Goal: Task Accomplishment & Management: Complete application form

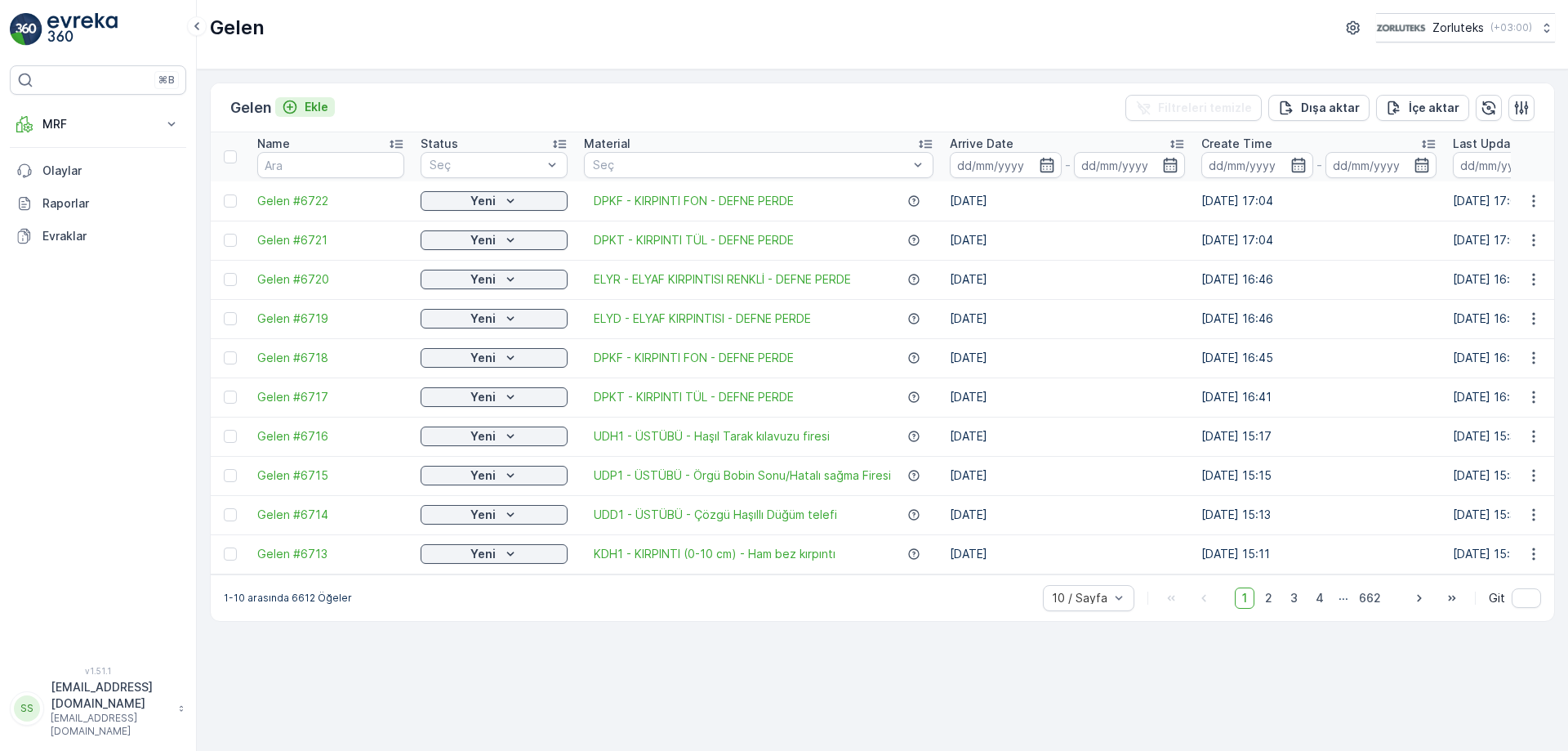
click at [317, 106] on p "Ekle" at bounding box center [316, 107] width 24 height 17
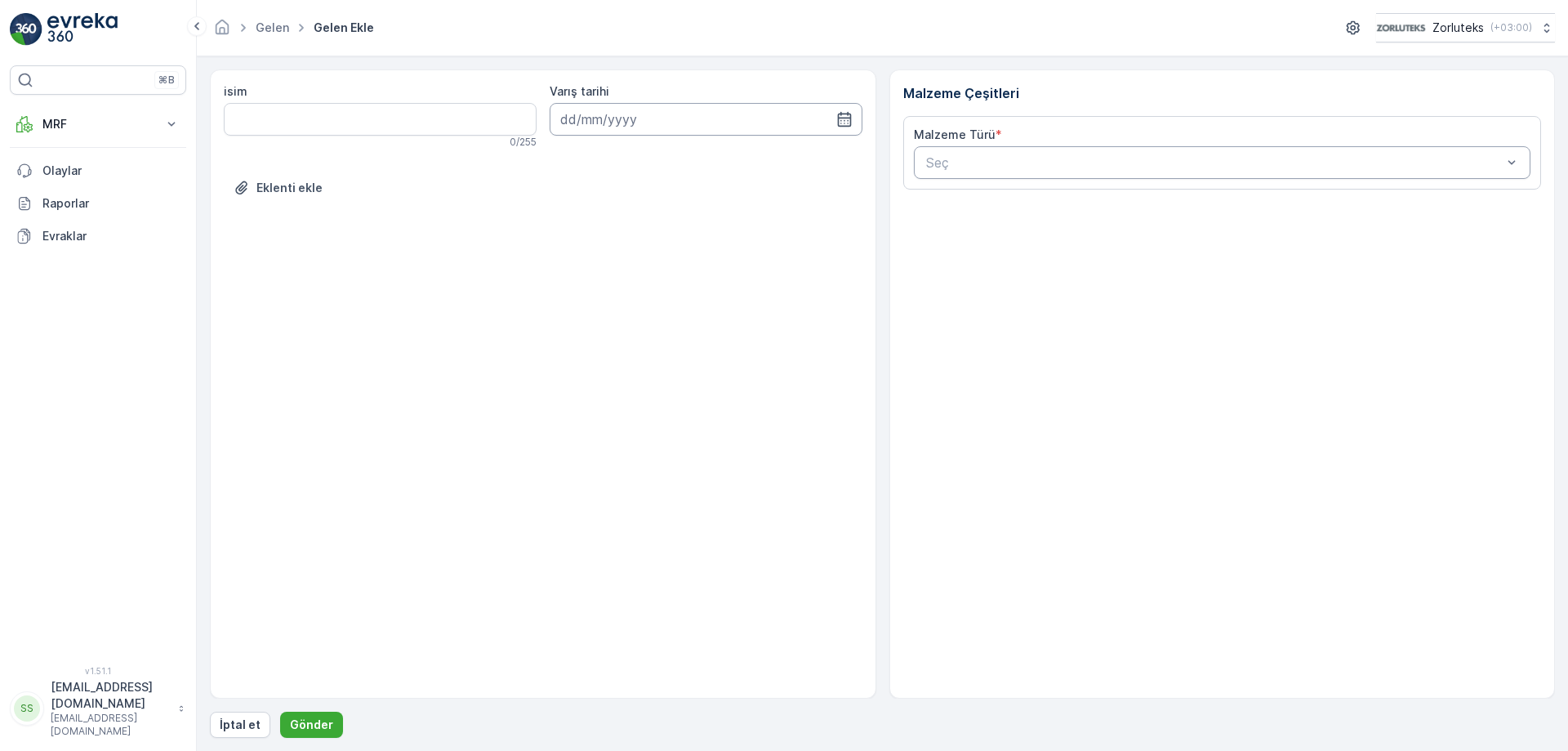
click at [679, 112] on input at bounding box center [705, 119] width 313 height 33
click at [578, 261] on div "6" at bounding box center [577, 256] width 26 height 26
type input "[DATE]"
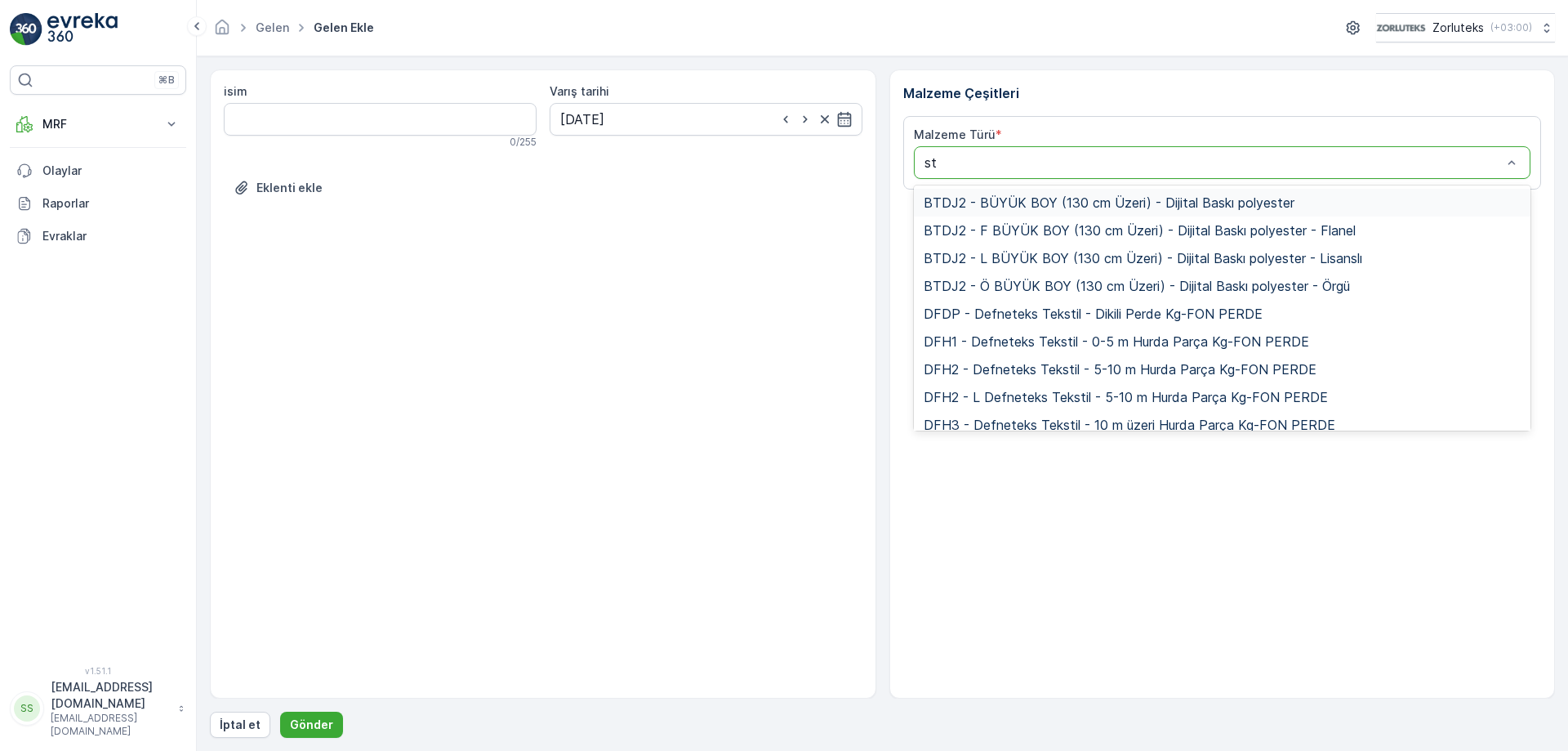
type input "sto"
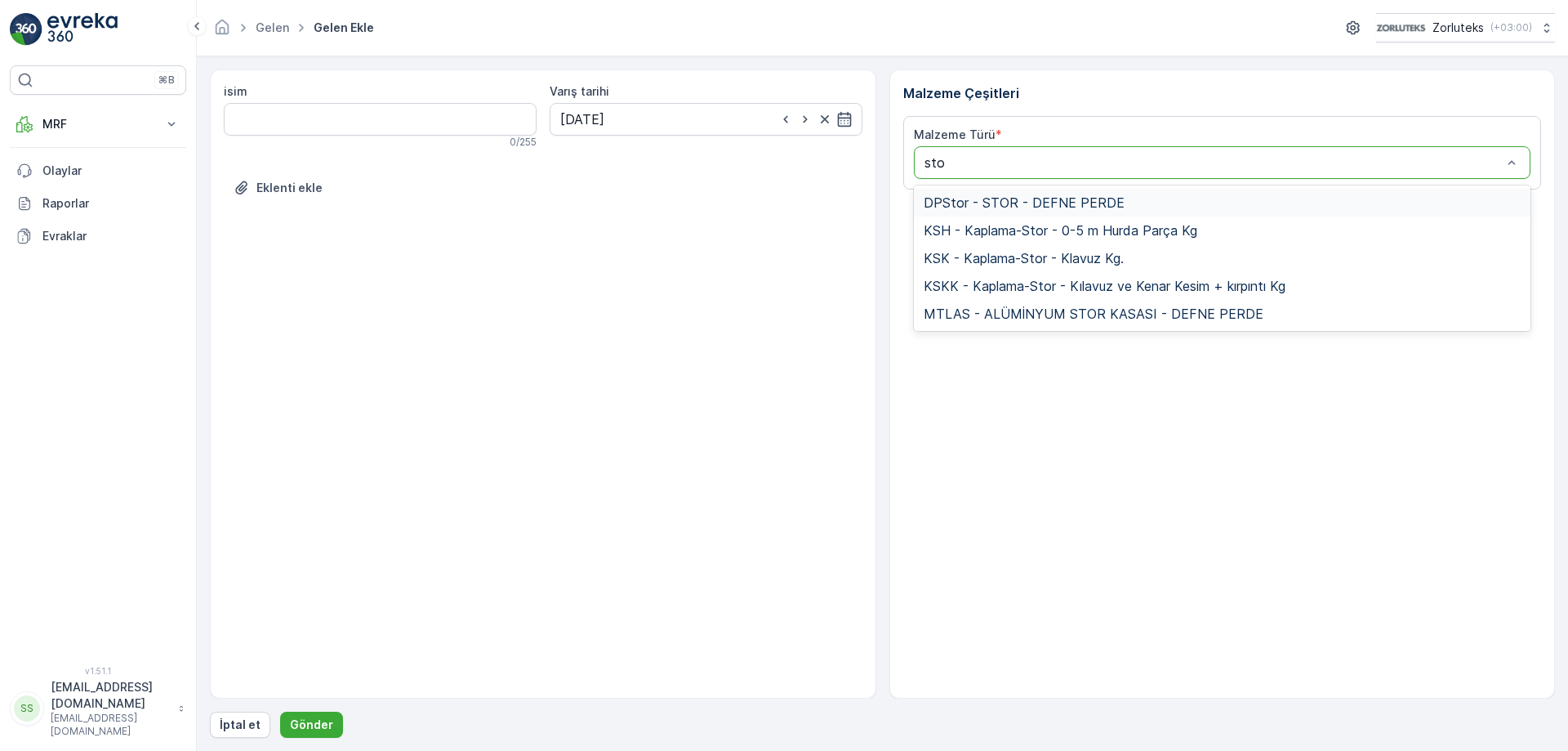
click at [1042, 203] on span "DPStor - STOR - DEFNE PERDE" at bounding box center [1024, 203] width 201 height 15
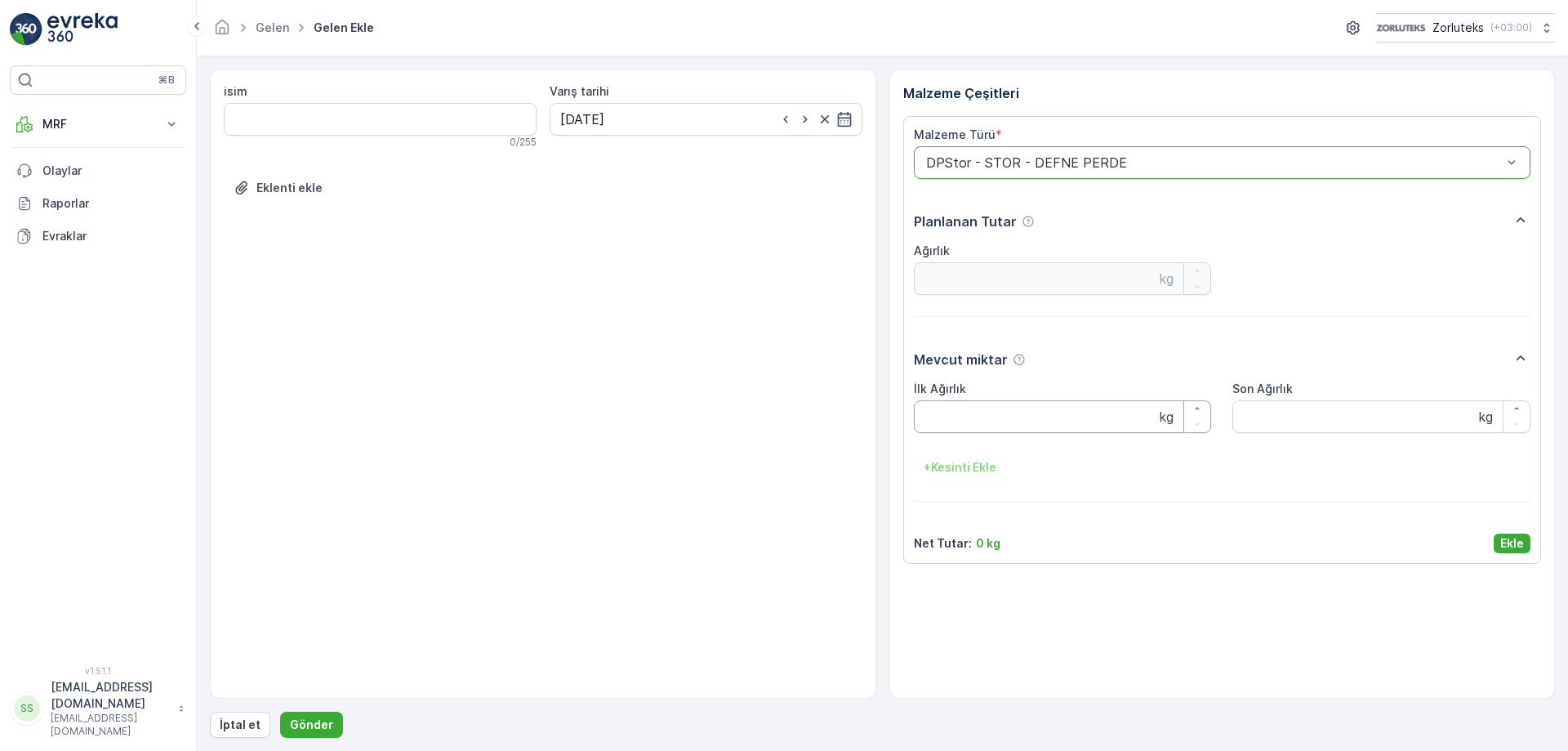
click at [1004, 418] on Ağırlık "İlk Ağırlık" at bounding box center [1063, 416] width 298 height 33
click at [989, 417] on Ağırlık "İlk Ağırlık" at bounding box center [1063, 416] width 298 height 33
type Ağırlık "174.5"
click at [1512, 545] on p "Ekle" at bounding box center [1513, 542] width 24 height 17
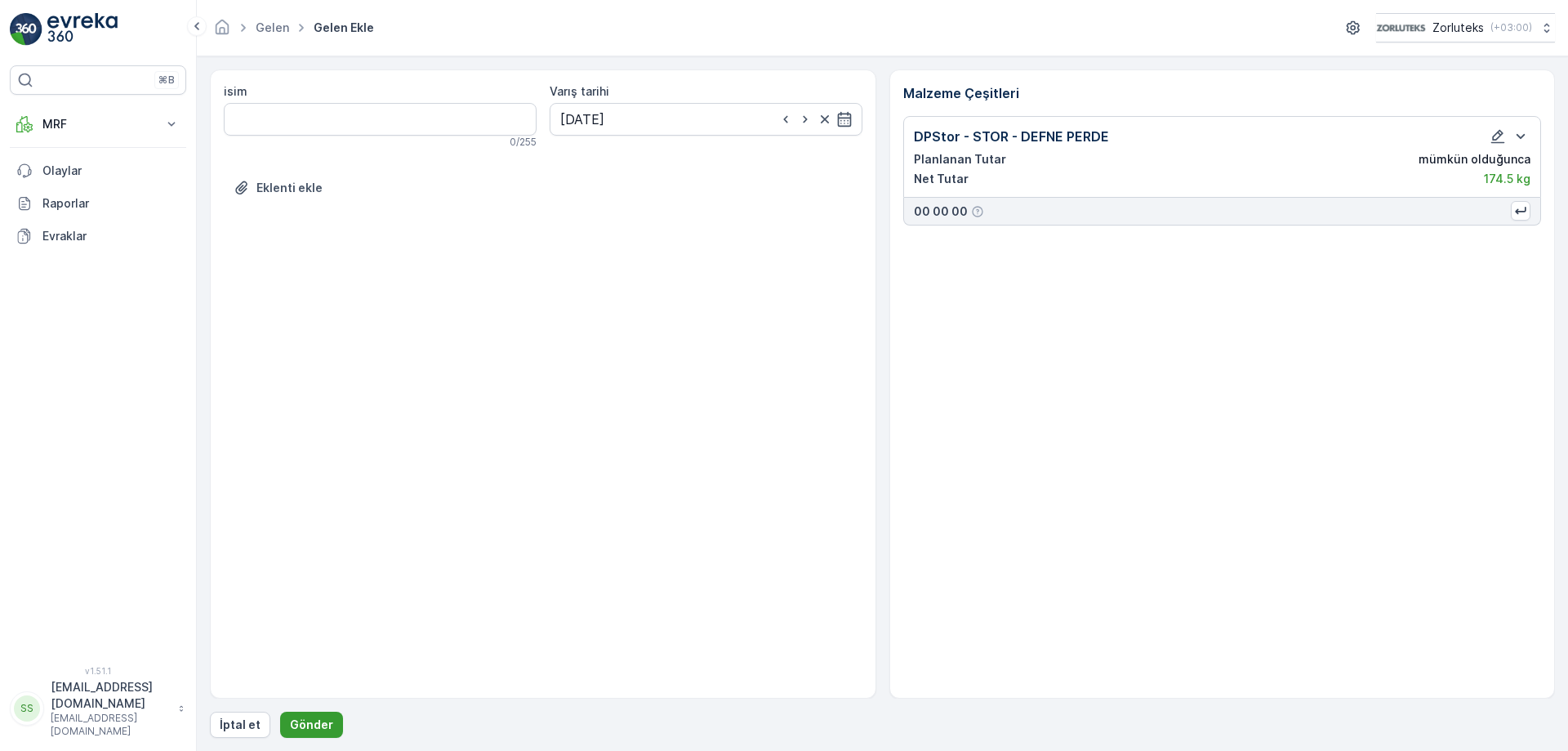
click at [319, 718] on p "Gönder" at bounding box center [311, 724] width 43 height 17
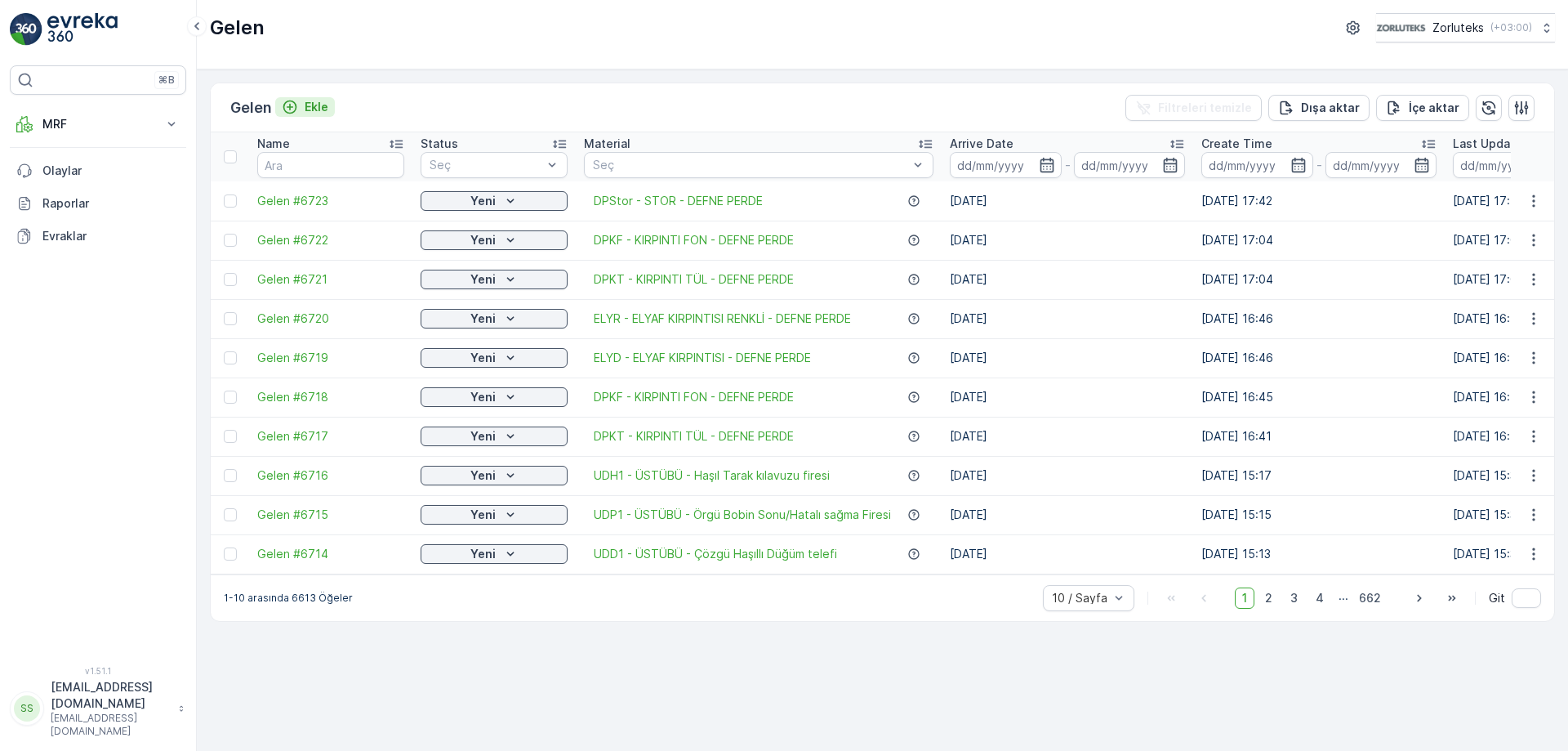
click at [308, 111] on p "Ekle" at bounding box center [316, 107] width 24 height 17
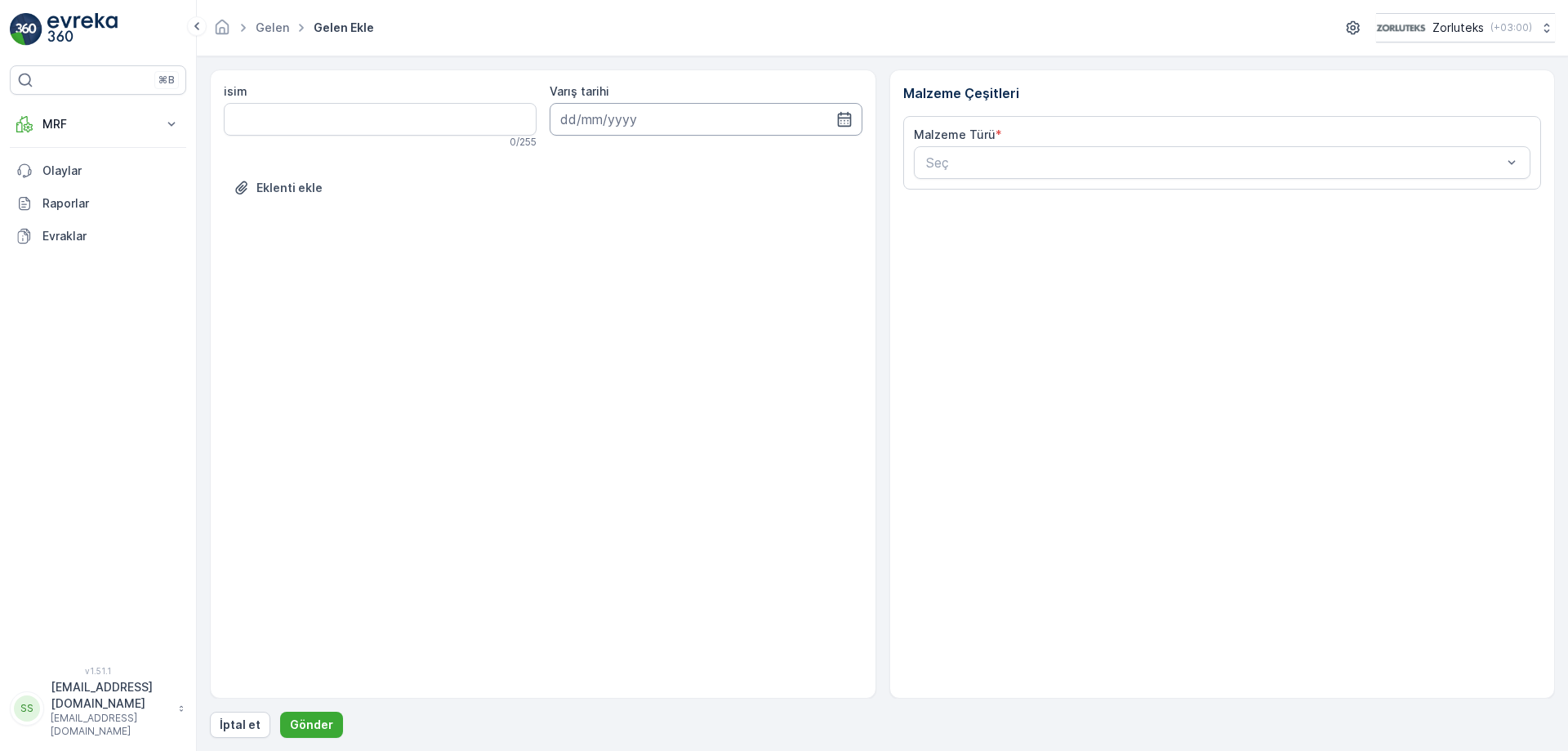
drag, startPoint x: 750, startPoint y: 121, endPoint x: 707, endPoint y: 134, distance: 44.9
click at [749, 121] on input at bounding box center [705, 119] width 313 height 33
drag, startPoint x: 577, startPoint y: 263, endPoint x: 964, endPoint y: 180, distance: 395.8
click at [577, 262] on div "6" at bounding box center [577, 256] width 26 height 26
type input "[DATE]"
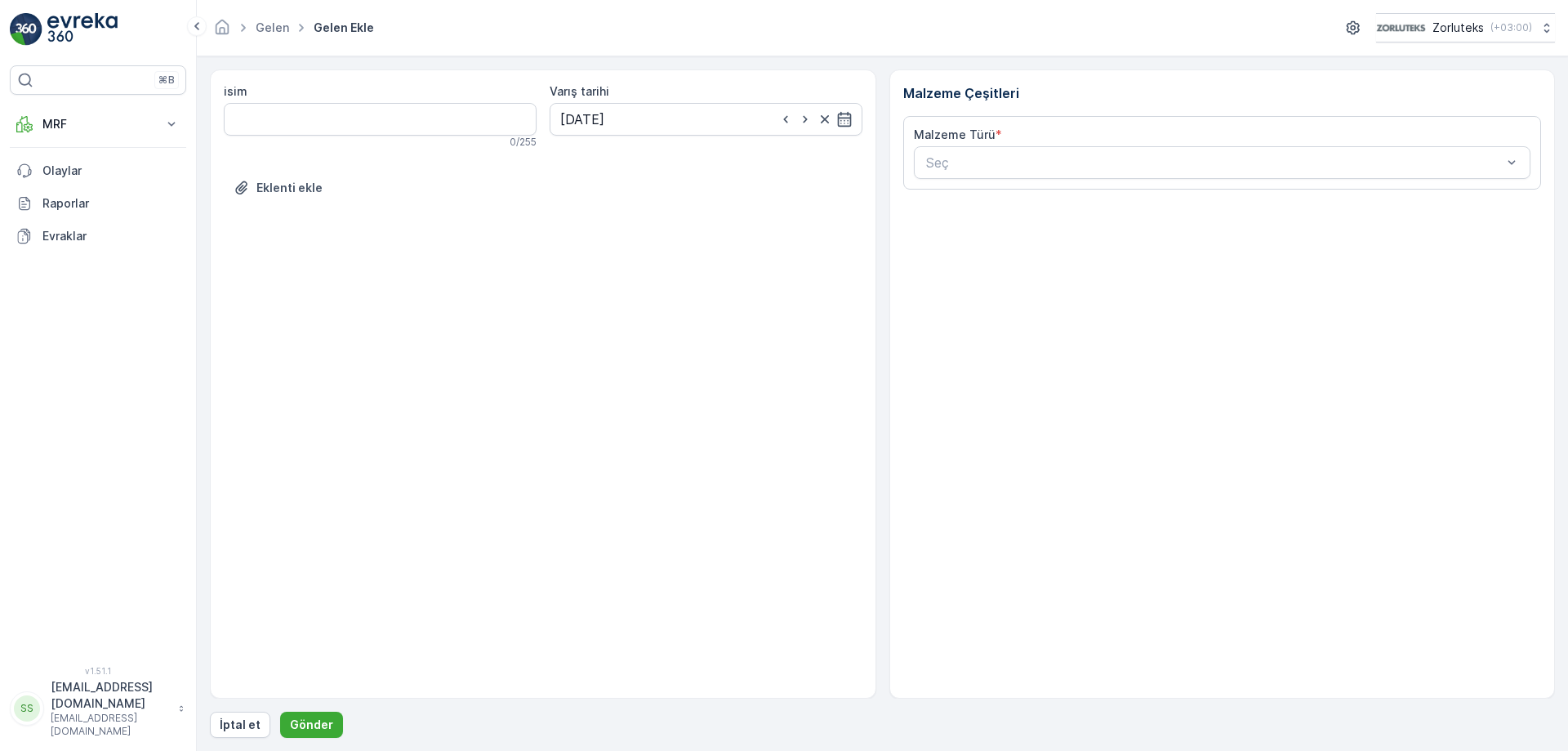
click at [990, 151] on div "Seç" at bounding box center [1222, 162] width 618 height 33
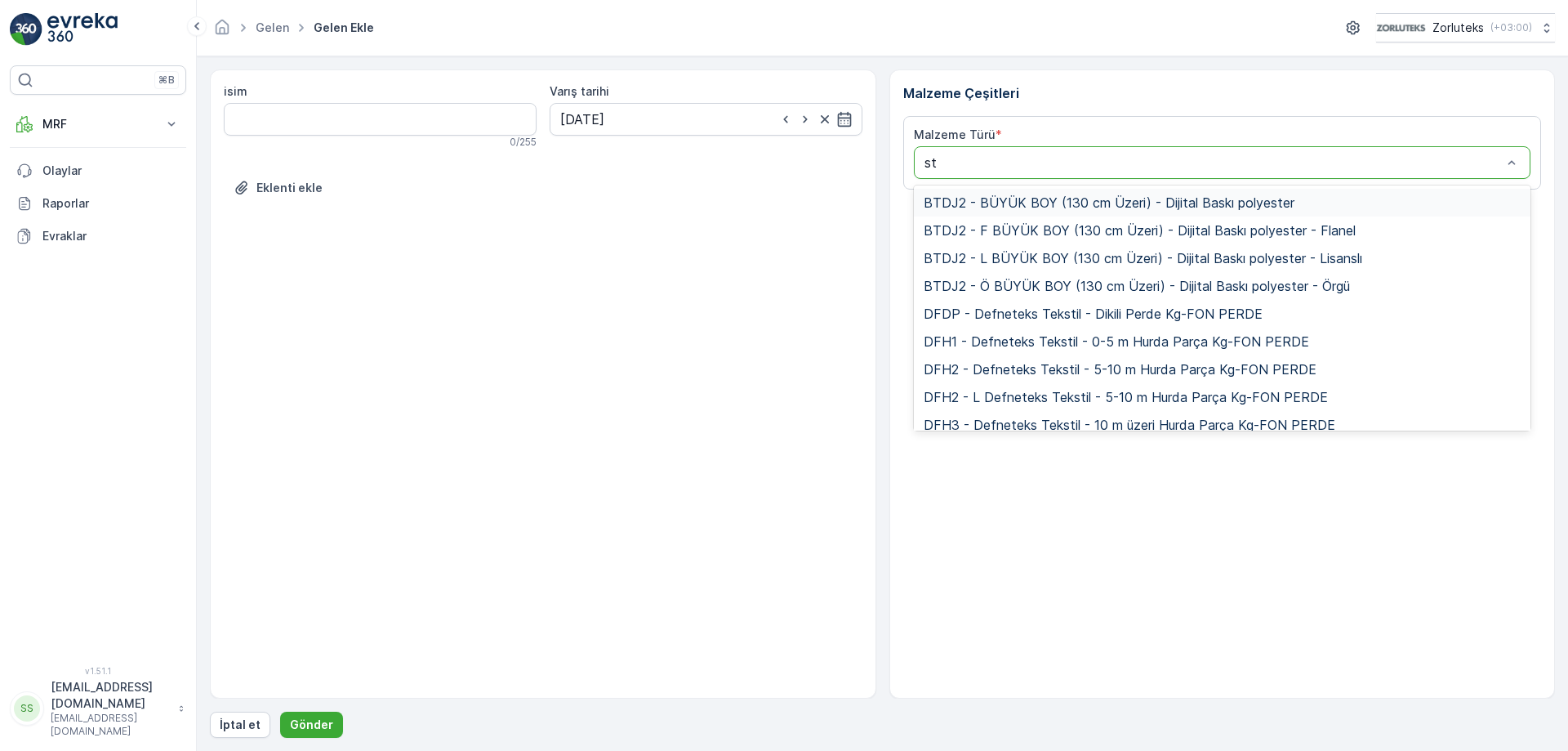
type input "sto"
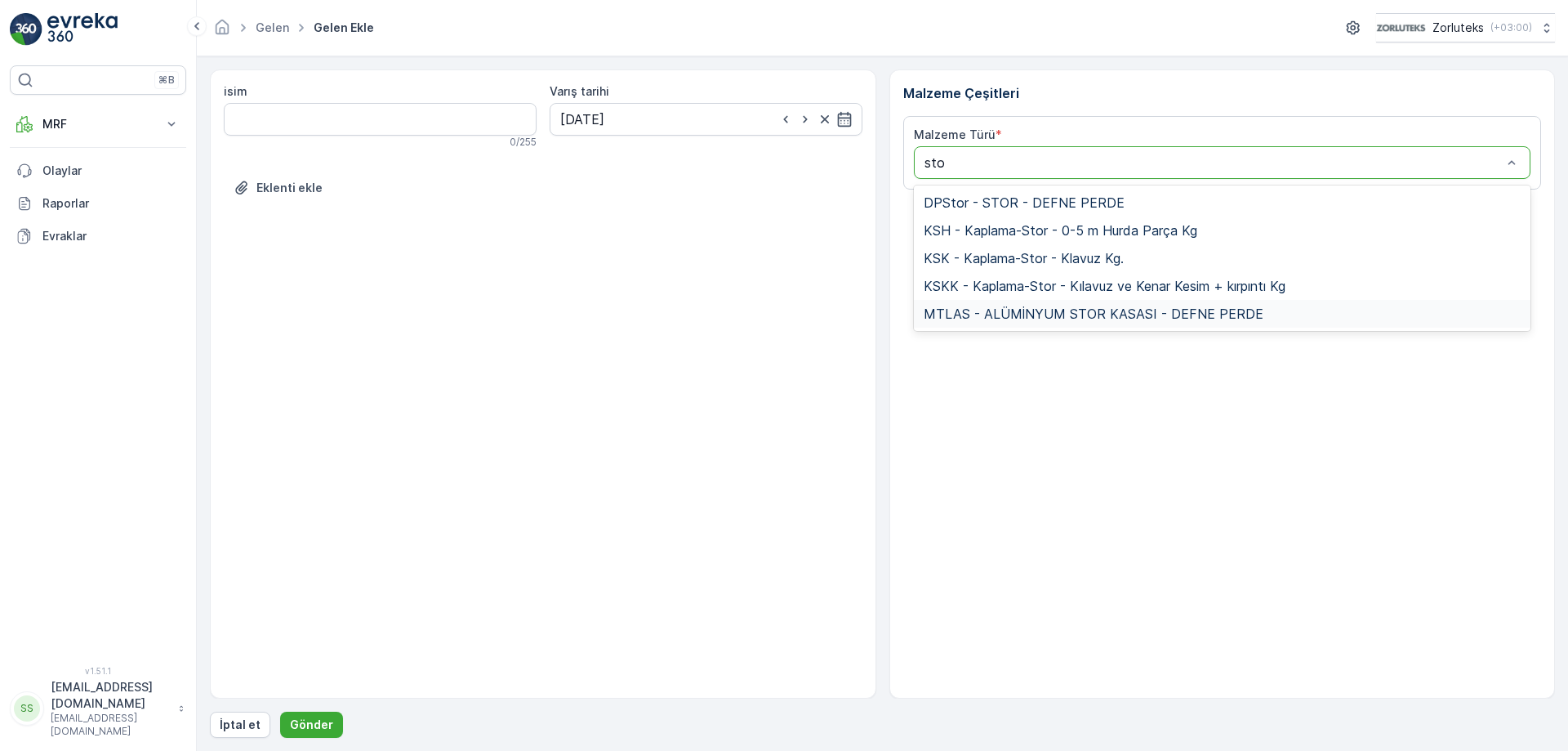
click at [1045, 313] on span "MTLAS - ALÜMİNYUM STOR KASASI - DEFNE PERDE" at bounding box center [1094, 313] width 340 height 15
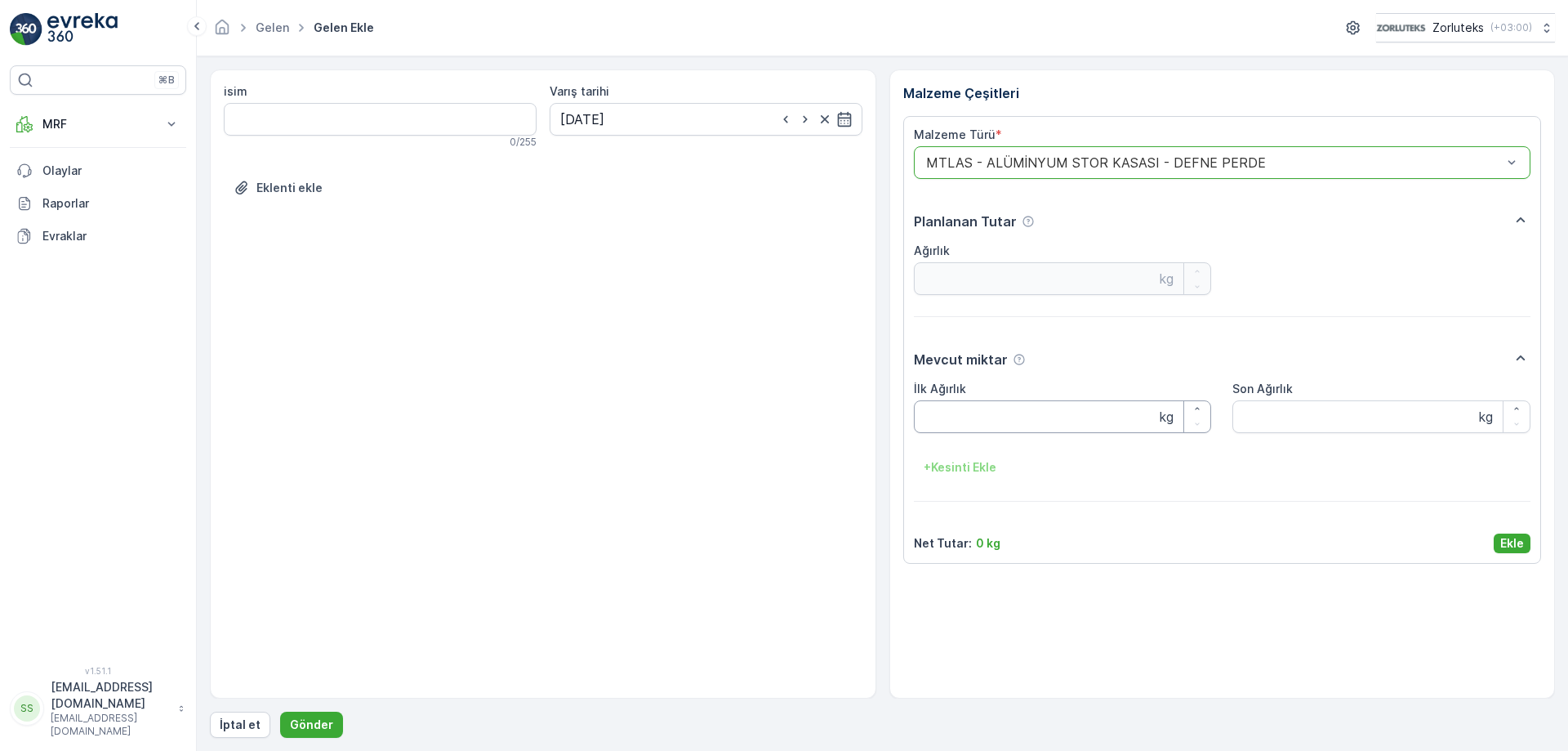
click at [1013, 411] on Ağırlık "İlk Ağırlık" at bounding box center [1063, 416] width 298 height 33
type Ağırlık "16.250"
click at [1511, 540] on p "Ekle" at bounding box center [1513, 542] width 24 height 17
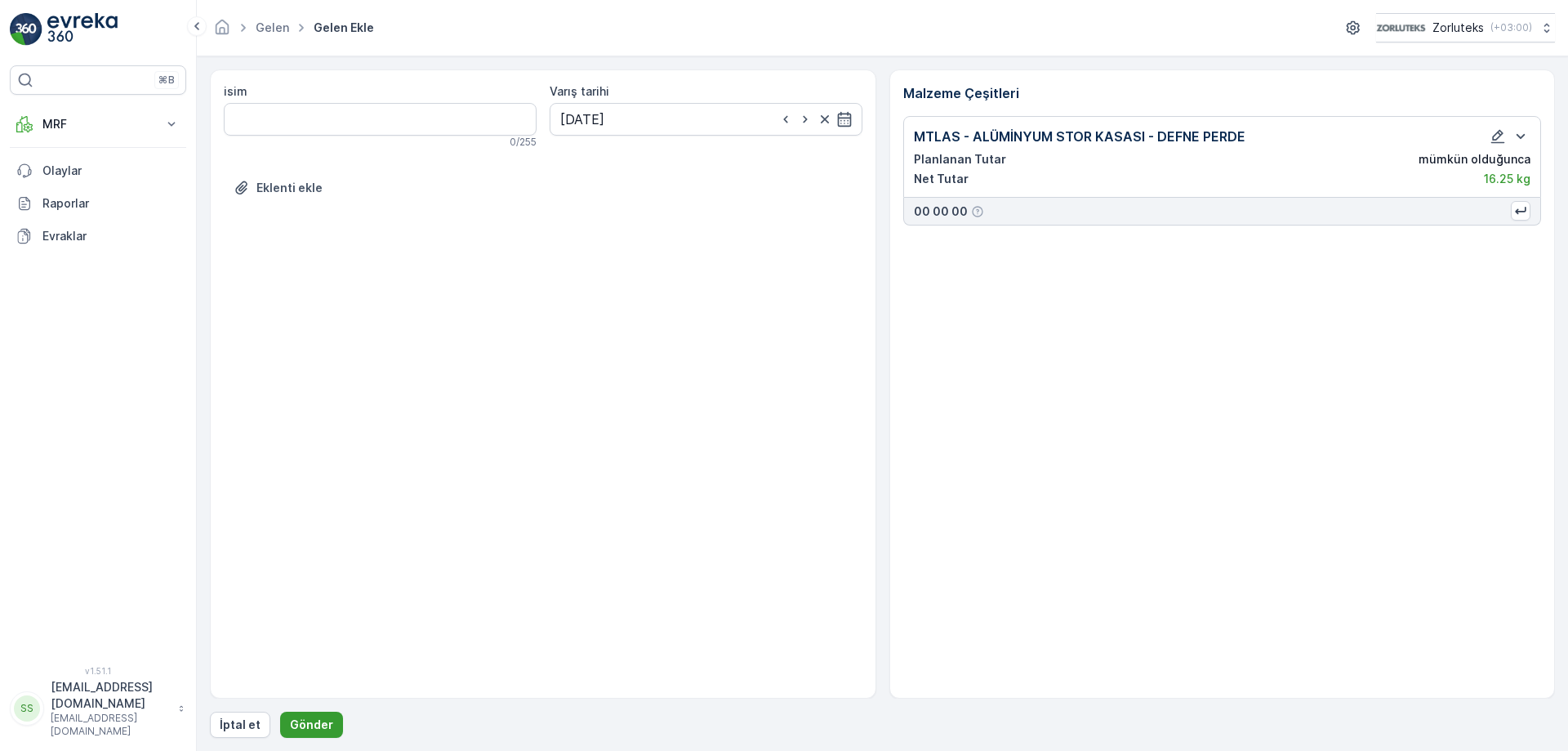
click at [304, 720] on p "Gönder" at bounding box center [311, 724] width 43 height 17
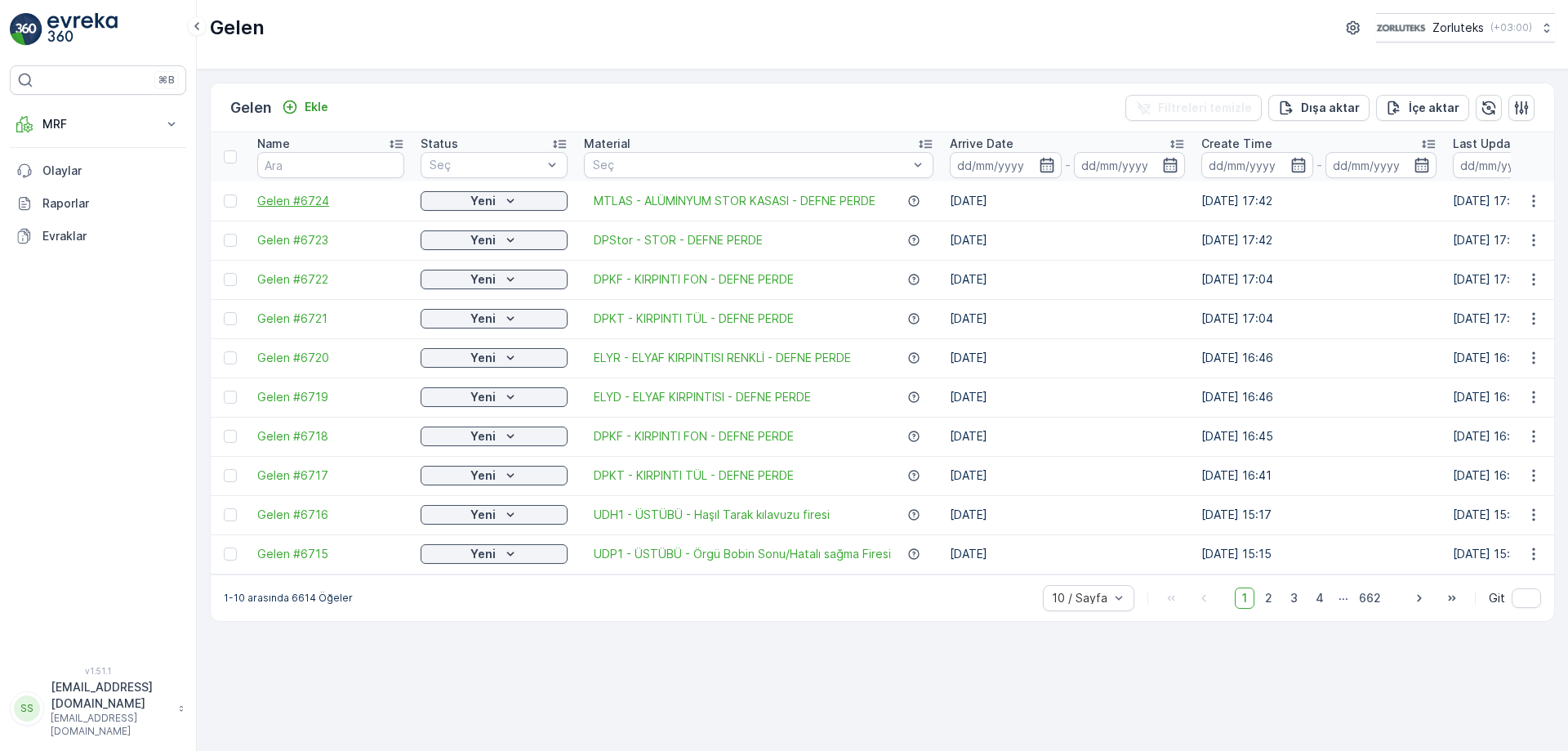
click at [297, 199] on span "Gelen #6724" at bounding box center [330, 201] width 147 height 17
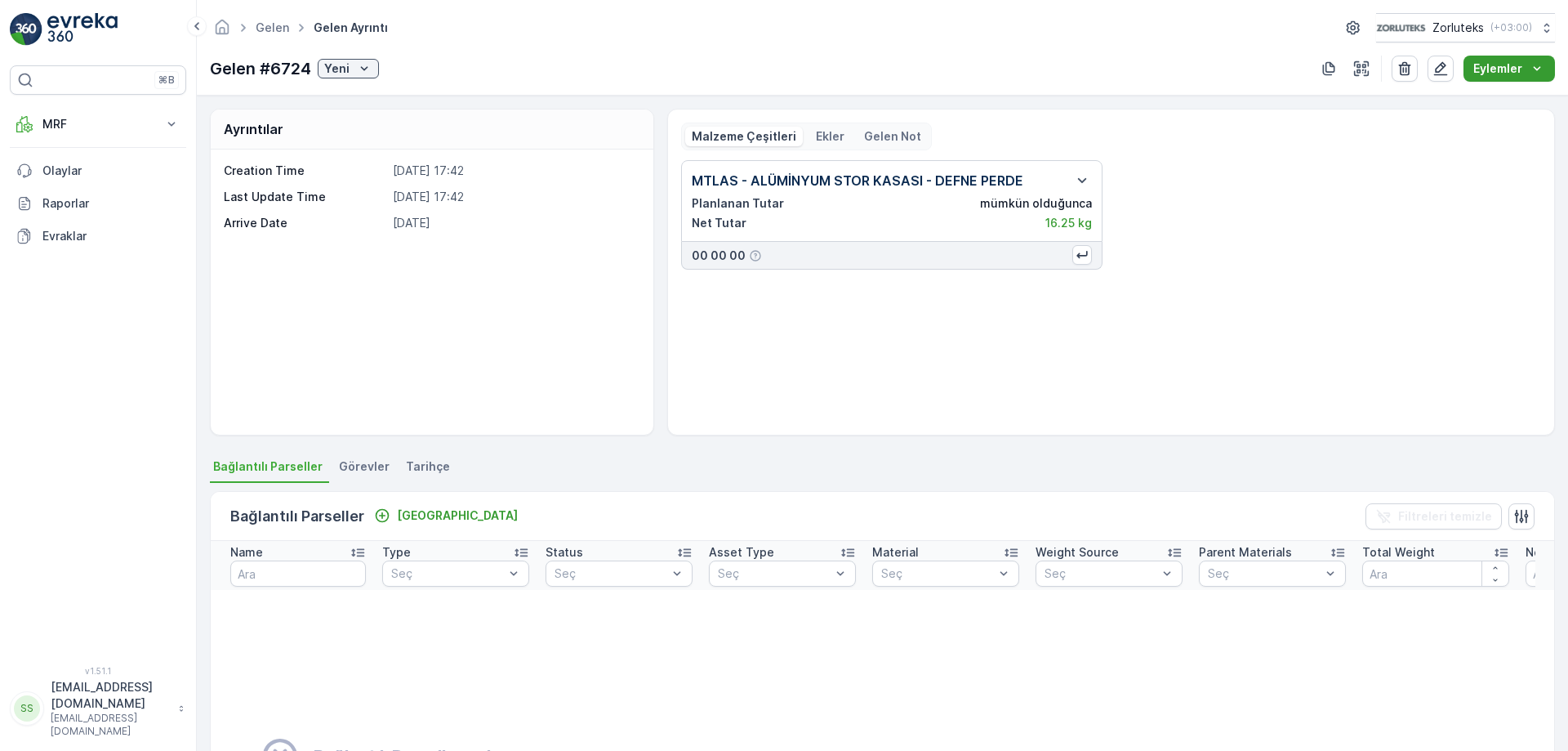
click at [1531, 66] on icon "Eylemler" at bounding box center [1537, 68] width 17 height 17
click at [1279, 165] on div "MTLAS - ALÜMİNYUM STOR KASASI - DEFNE PERDE Planlanan Tutar mümkün olduğunca Ne…" at bounding box center [1111, 214] width 861 height 110
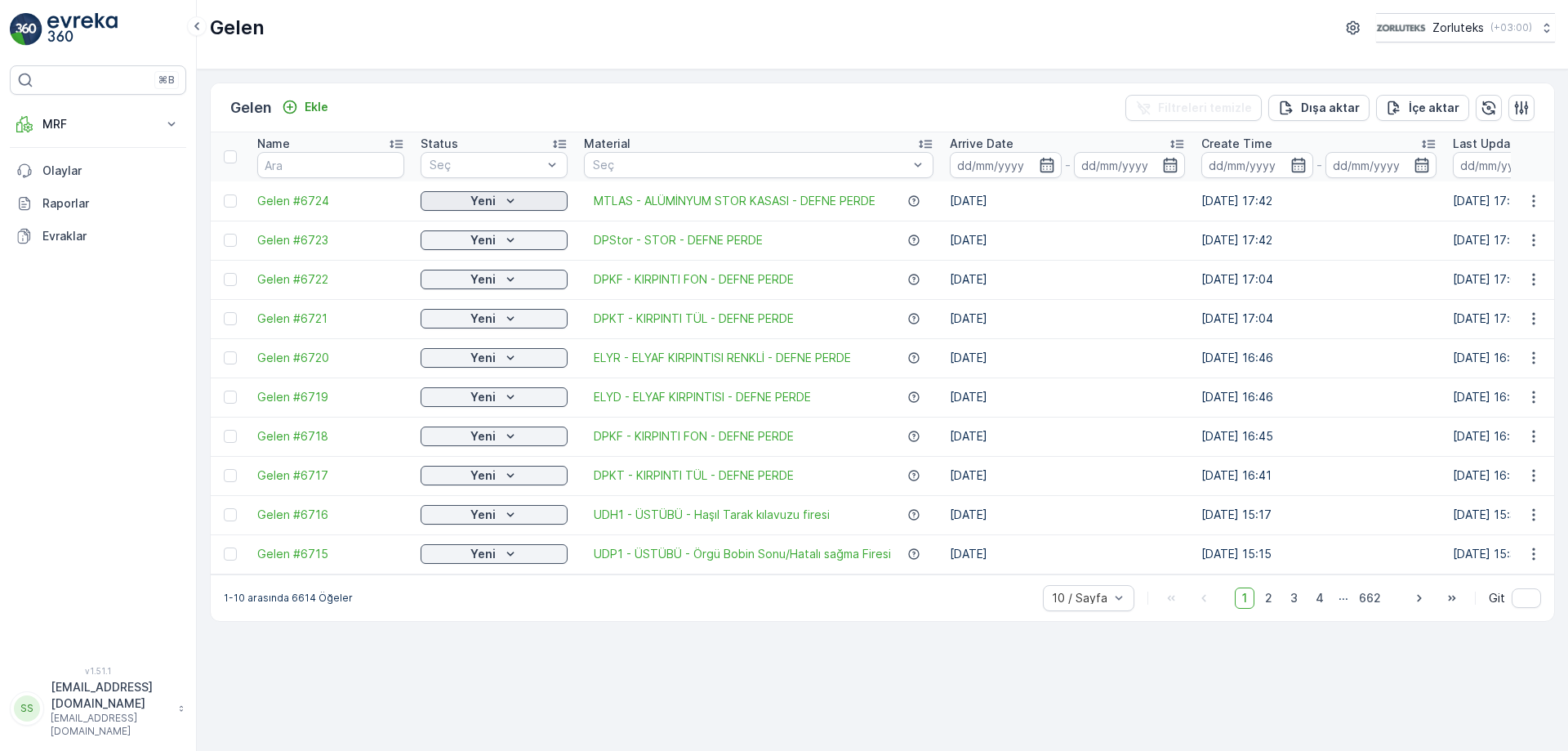
click at [537, 207] on div "Yeni" at bounding box center [494, 201] width 134 height 17
click at [736, 381] on td "ELYD - ELYAF KIRPINTISI - DEFNE PERDE" at bounding box center [759, 397] width 366 height 40
click at [823, 380] on td "ELYD - ELYAF KIRPINTISI - DEFNE PERDE" at bounding box center [759, 397] width 366 height 40
click at [732, 200] on span "MTLAS - ALÜMİNYUM STOR KASASI - DEFNE PERDE" at bounding box center [734, 201] width 282 height 17
click at [314, 197] on span "Gelen #6724" at bounding box center [330, 201] width 147 height 17
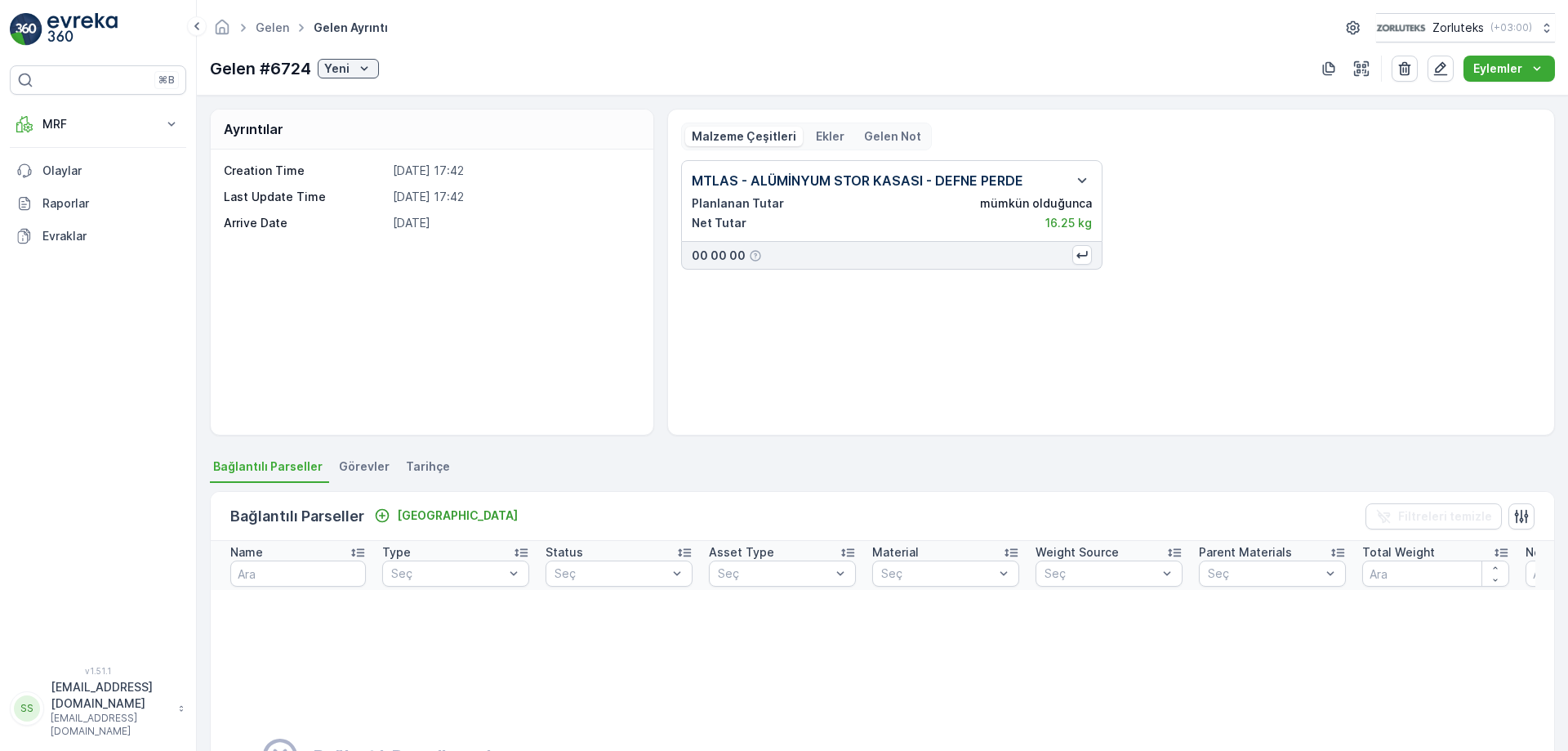
click at [834, 131] on p "Ekler" at bounding box center [830, 136] width 29 height 17
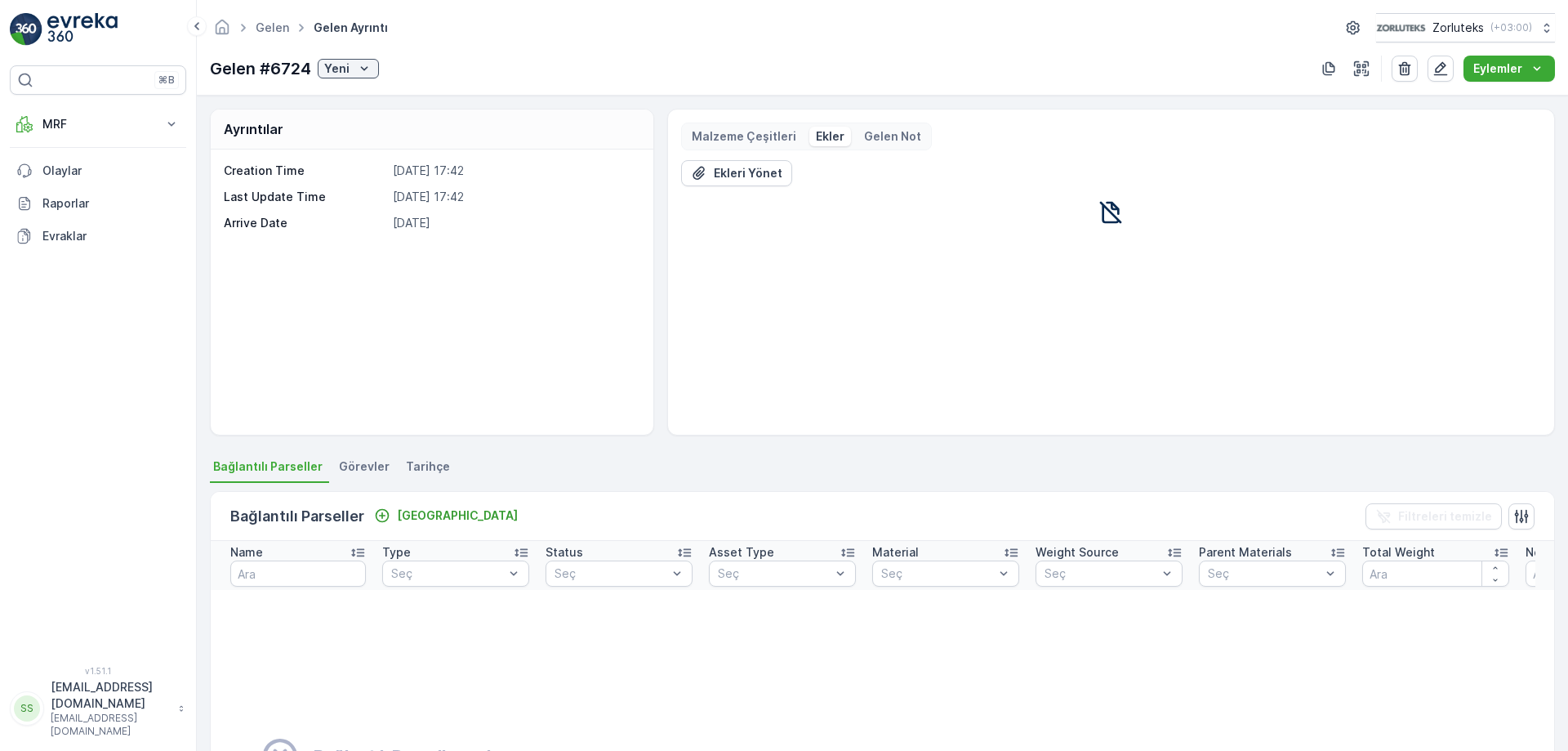
click at [879, 132] on p "Gelen Not" at bounding box center [893, 136] width 57 height 17
click at [755, 134] on p "Malzeme Çeşitleri" at bounding box center [744, 136] width 105 height 17
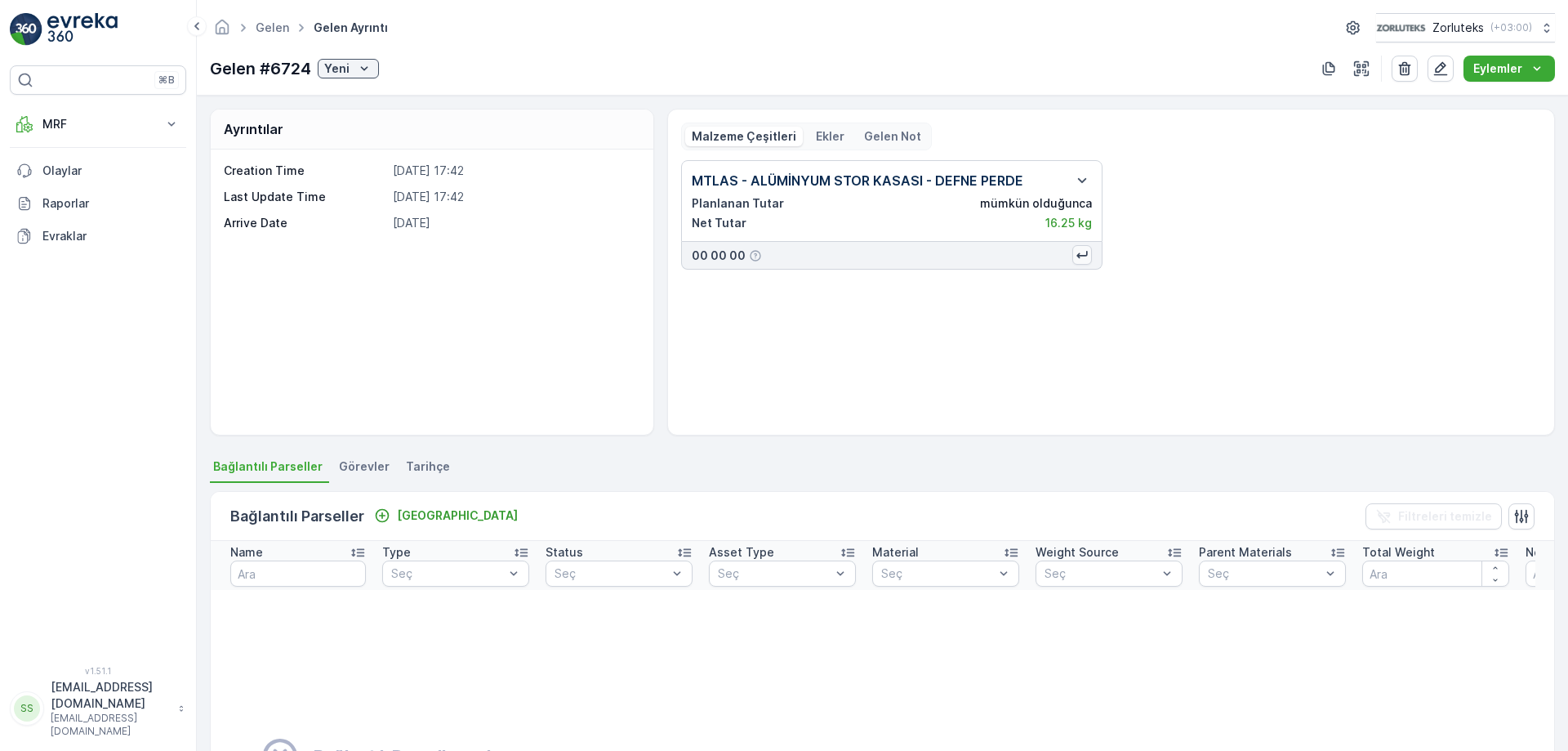
click at [1082, 259] on icon "button" at bounding box center [1082, 255] width 17 height 17
click at [1114, 233] on div "MTLAS - ALÜMİNYUM STOR KASASI - DEFNE PERDE Planlanan Tutar mümkün olduğunca Ne…" at bounding box center [1111, 214] width 861 height 110
click at [1085, 252] on icon "button" at bounding box center [1082, 254] width 11 height 7
click at [1154, 228] on div "MTLAS - ALÜMİNYUM STOR KASASI - DEFNE PERDE Planlanan Tutar mümkün olduğunca Ne…" at bounding box center [1111, 214] width 861 height 110
click at [1360, 71] on icon "button" at bounding box center [1362, 68] width 17 height 17
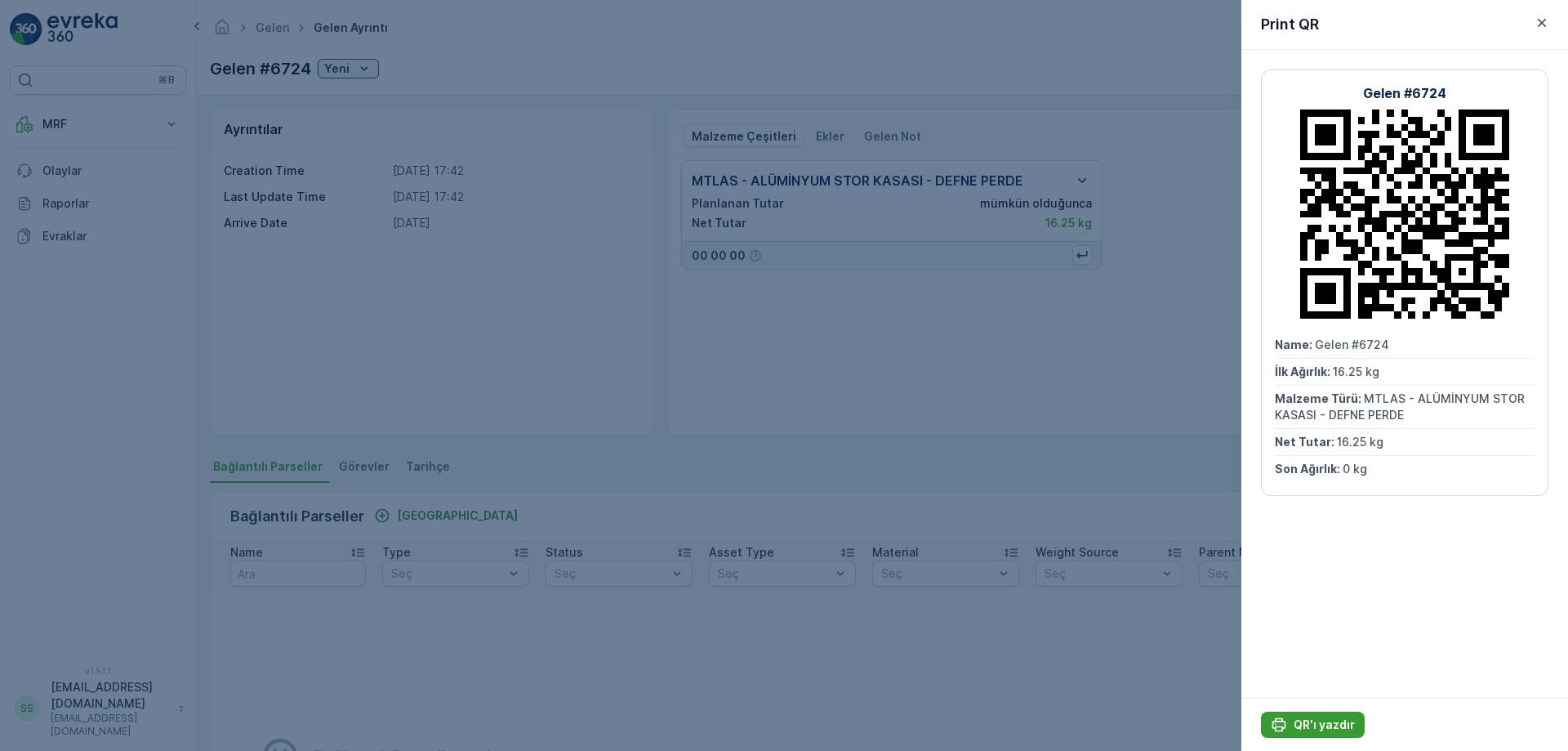
click at [1313, 726] on p "QR'ı yazdır" at bounding box center [1324, 724] width 61 height 17
click at [1541, 22] on icon "button" at bounding box center [1542, 23] width 8 height 8
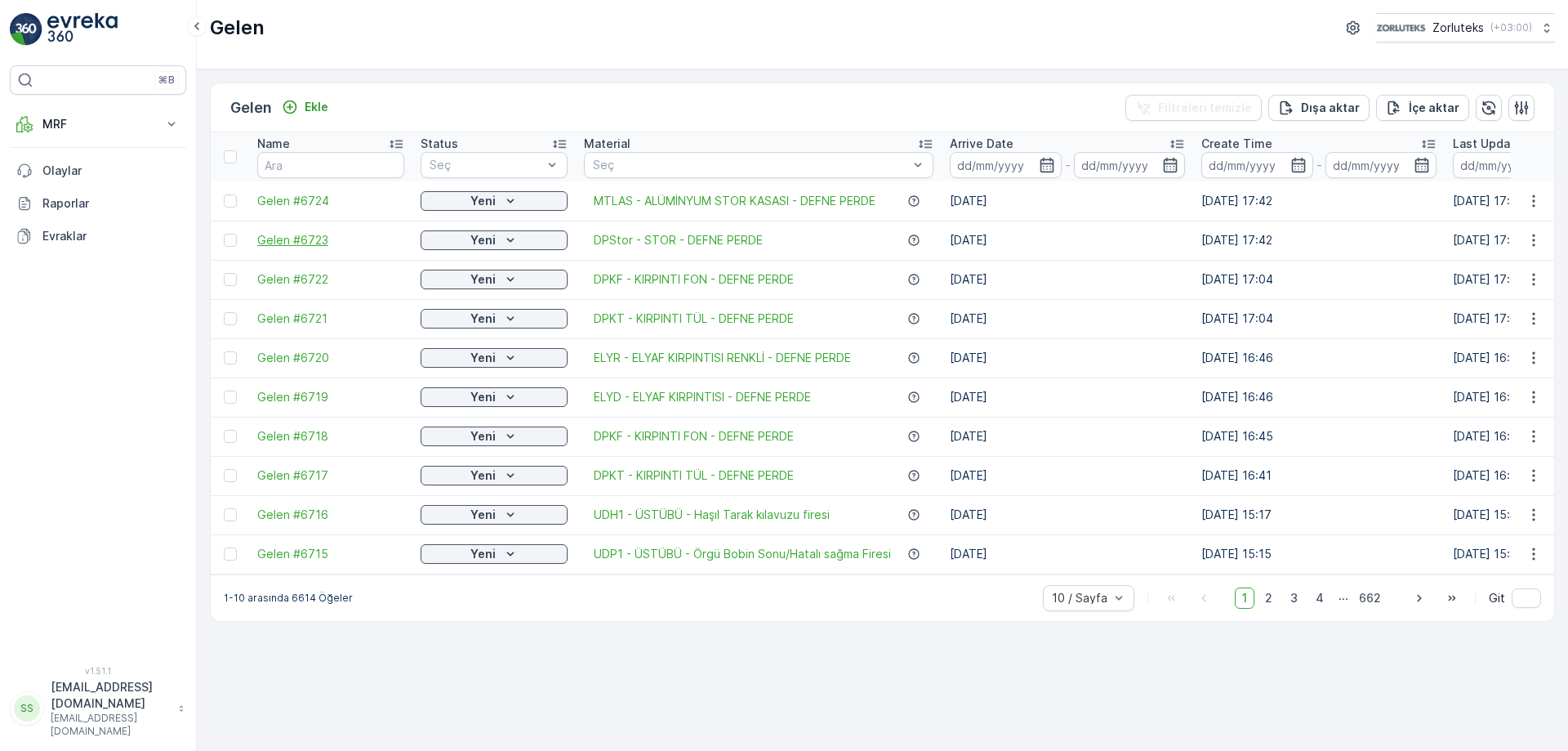
click at [308, 241] on span "Gelen #6723" at bounding box center [330, 240] width 147 height 17
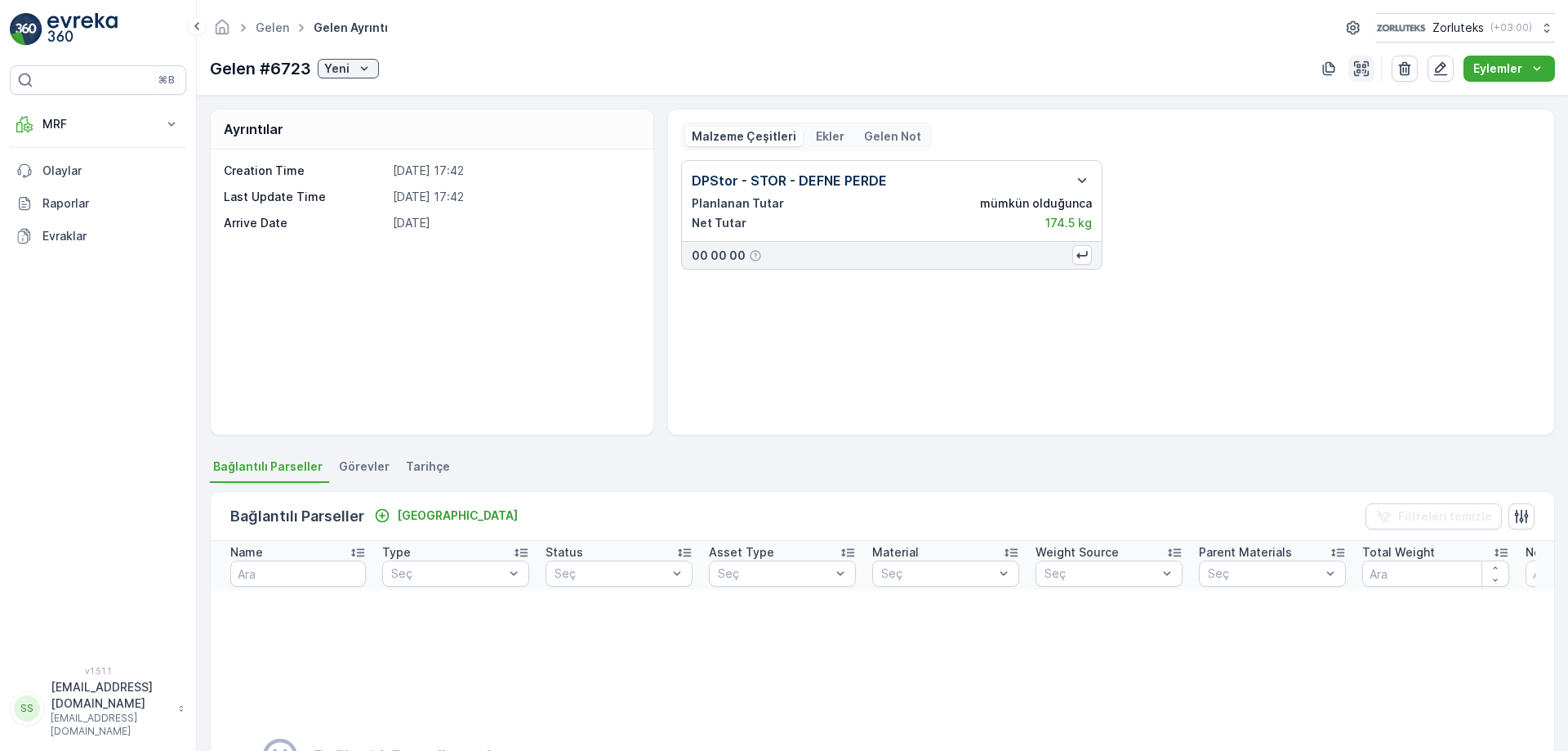
click at [1361, 72] on icon "button" at bounding box center [1362, 68] width 15 height 15
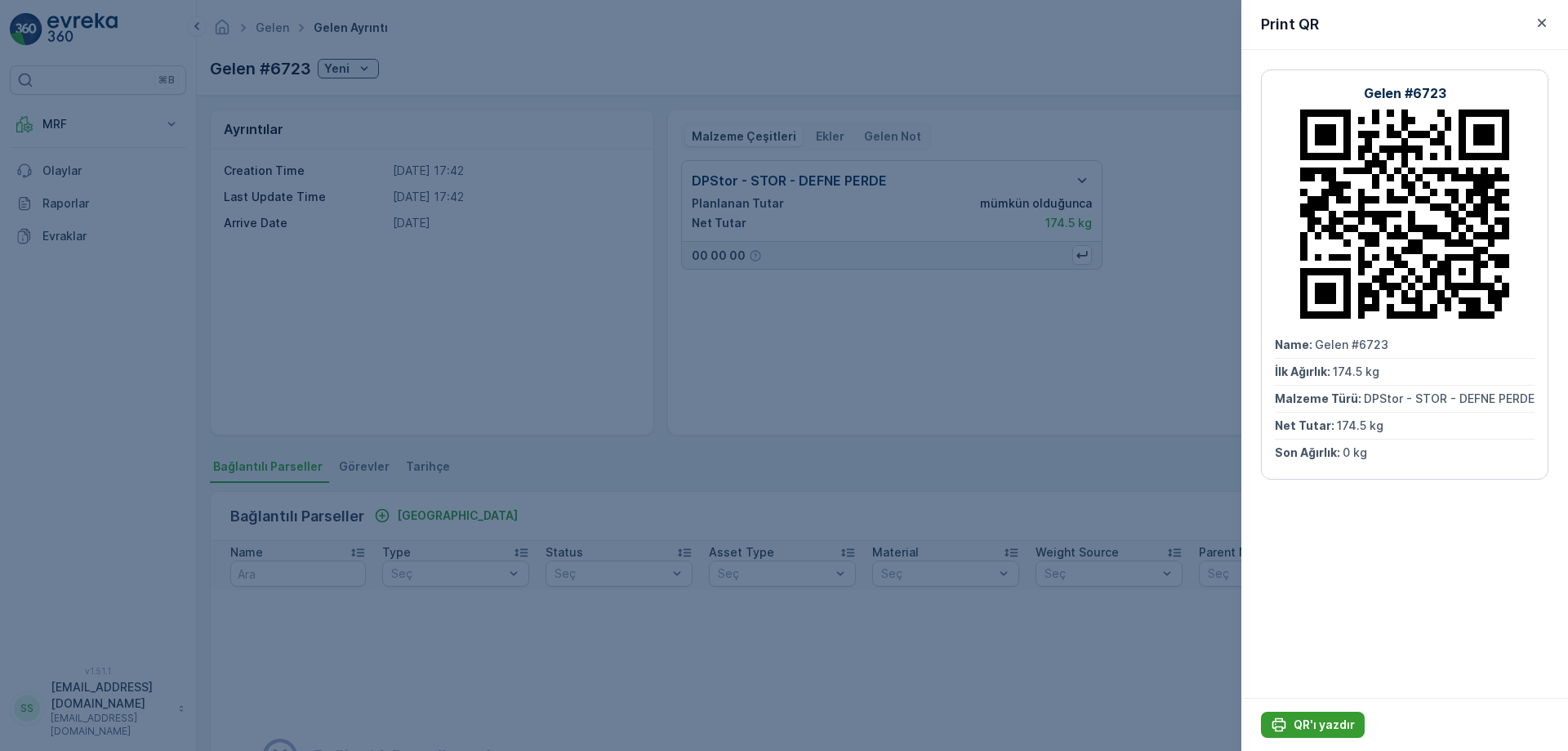
click at [1329, 716] on button "QR'ı yazdır" at bounding box center [1312, 724] width 104 height 26
click at [1546, 22] on icon "button" at bounding box center [1542, 23] width 17 height 17
